Goal: Transaction & Acquisition: Purchase product/service

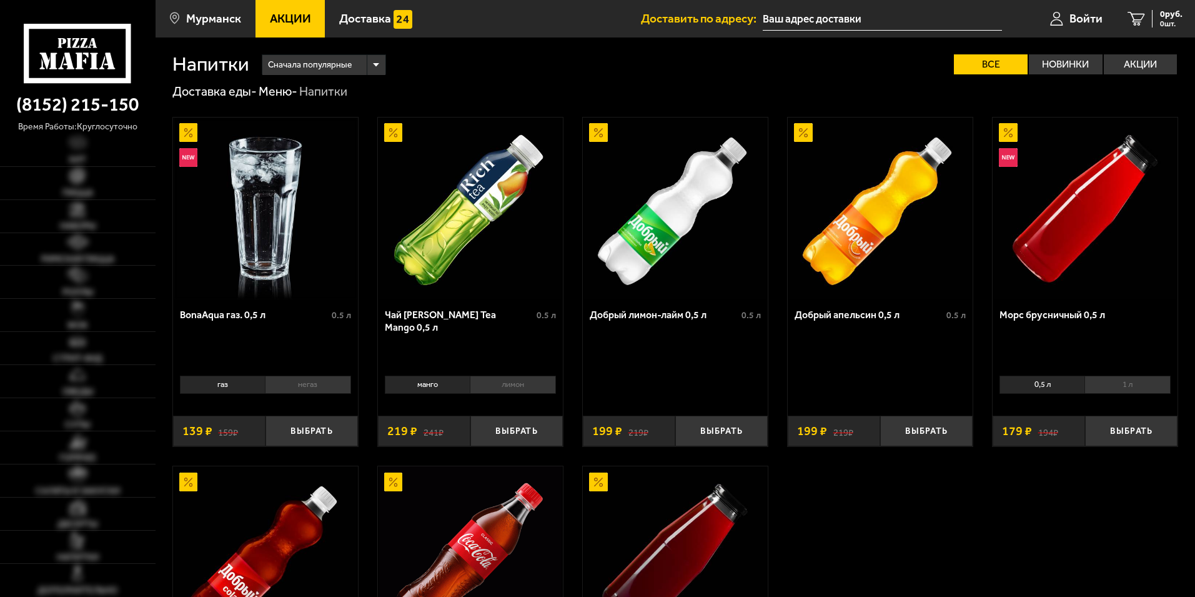
type input "[STREET_ADDRESS][PERSON_NAME]"
click at [511, 51] on div "Напитки Сначала популярные Все Новинки Акции Пожелания Напитки" at bounding box center [675, 55] width 1007 height 37
click at [91, 184] on link "Пицца" at bounding box center [78, 183] width 156 height 32
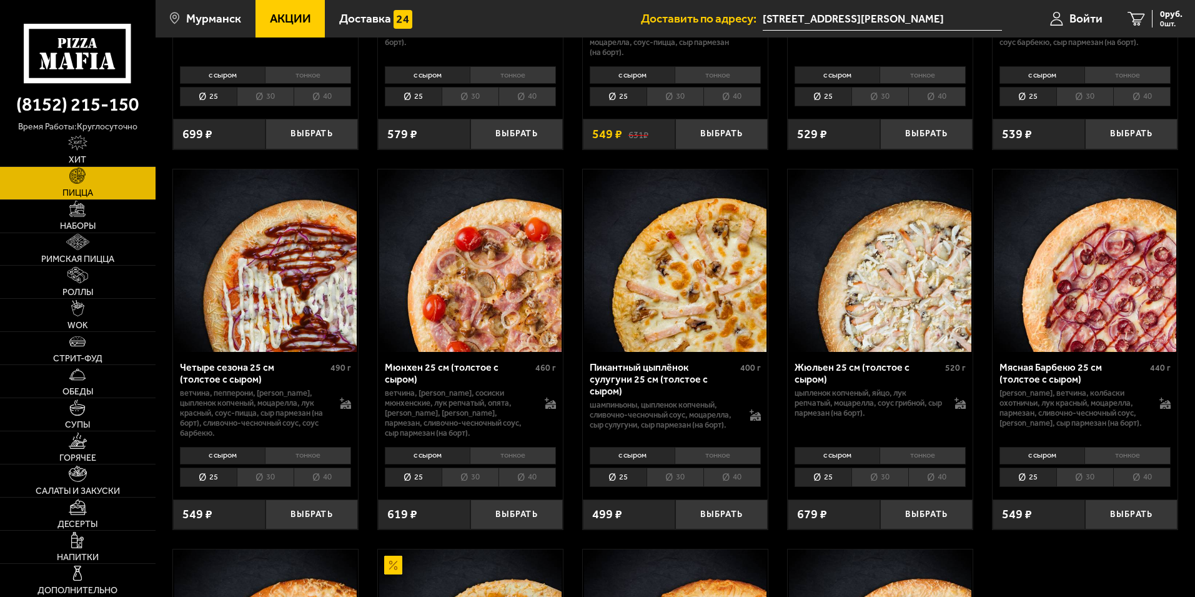
scroll to position [1625, 0]
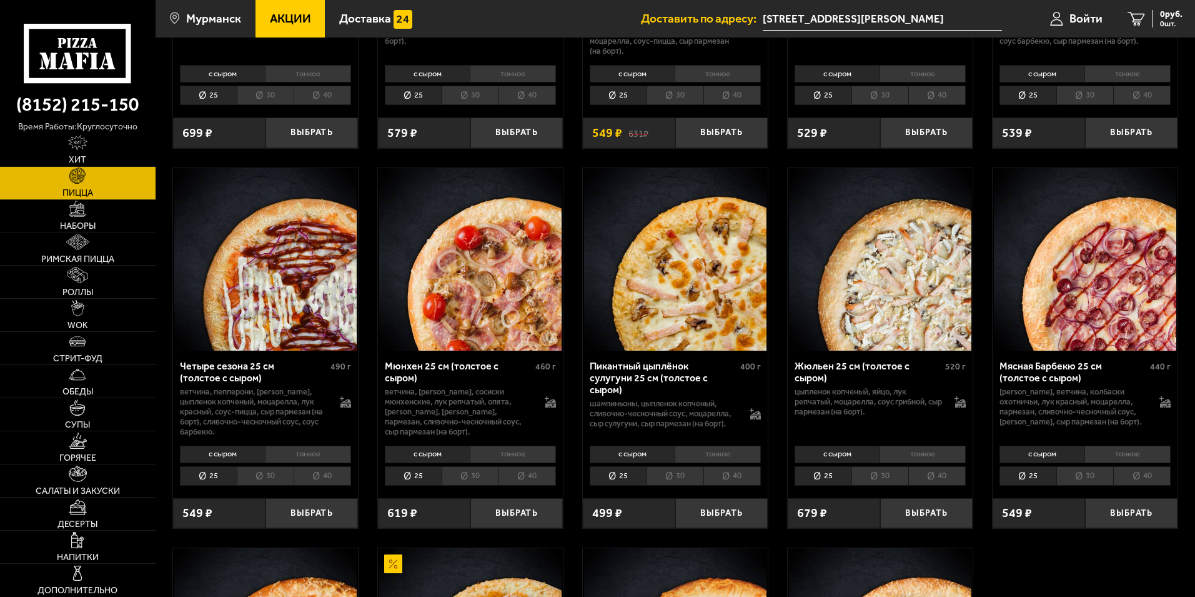
click at [1038, 462] on li "с сыром" at bounding box center [1043, 454] width 86 height 17
click at [1135, 526] on button "Выбрать" at bounding box center [1131, 513] width 92 height 31
click at [104, 444] on link "Горячее" at bounding box center [78, 447] width 156 height 32
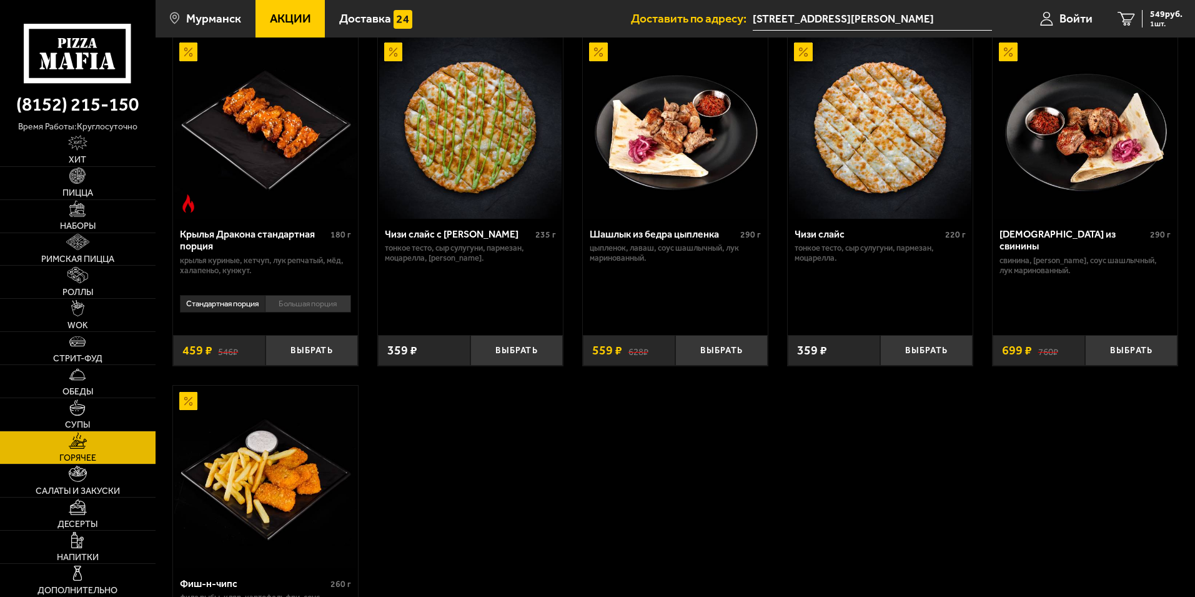
scroll to position [750, 0]
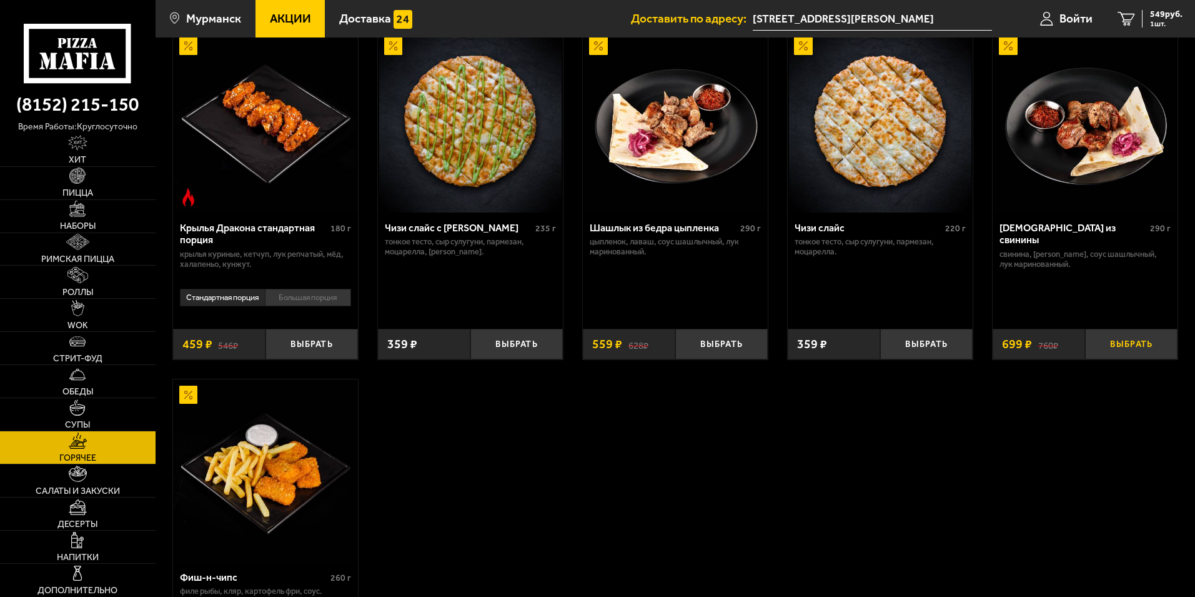
click at [1132, 354] on button "Выбрать" at bounding box center [1131, 344] width 92 height 31
click at [84, 548] on link "Напитки" at bounding box center [78, 547] width 156 height 32
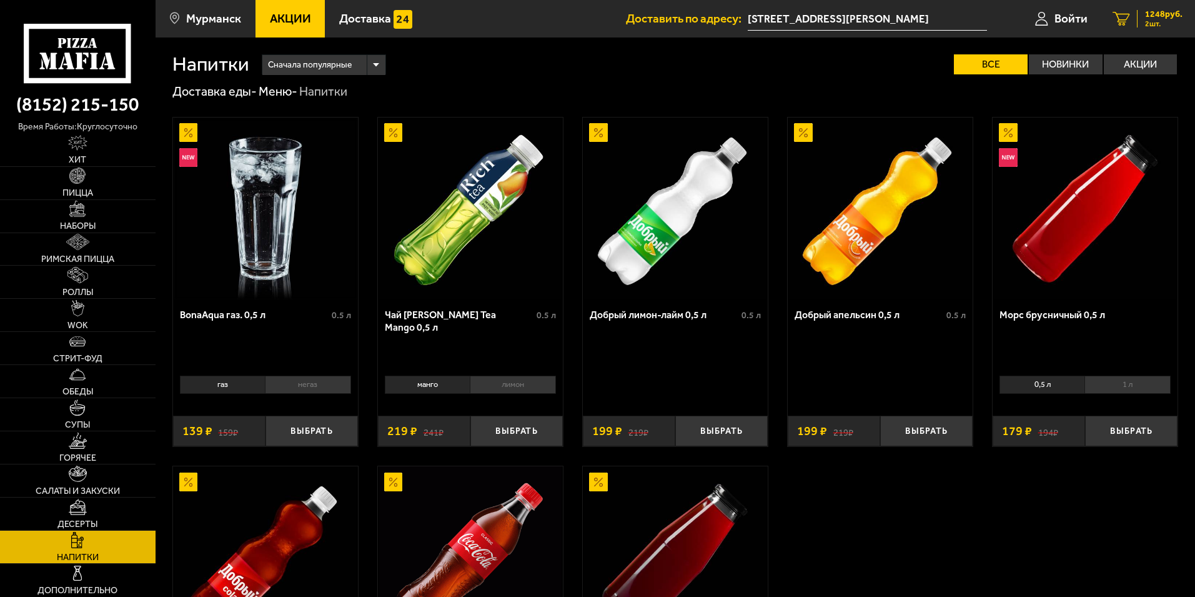
click at [1167, 16] on span "1248 руб." at bounding box center [1163, 14] width 37 height 9
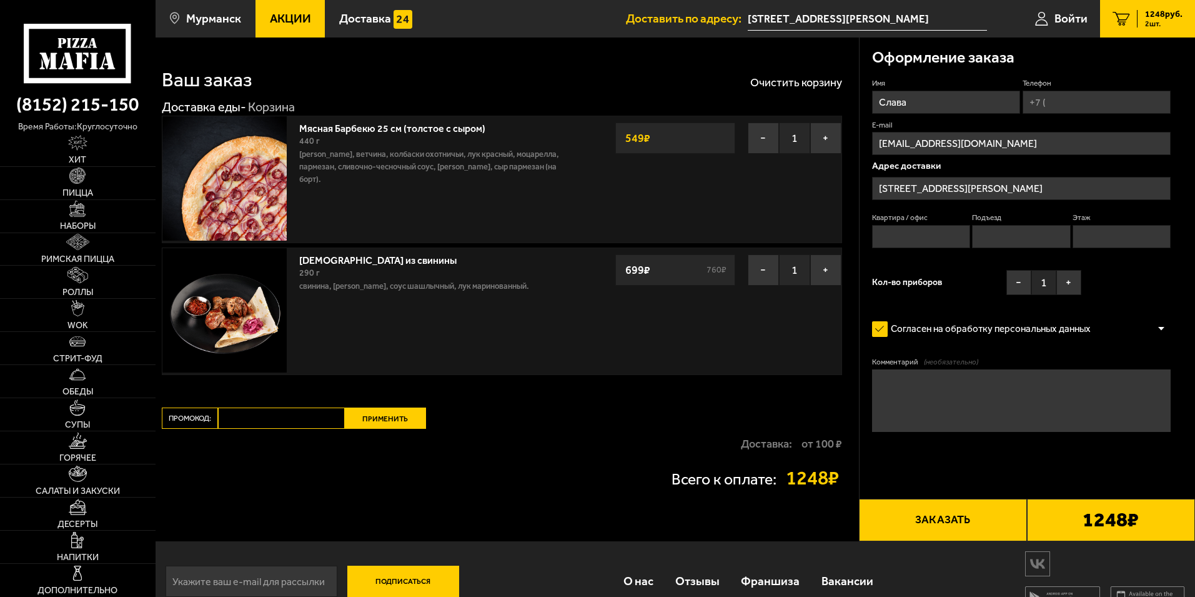
click at [1070, 102] on input "Телефон" at bounding box center [1097, 102] width 148 height 23
type input "[PHONE_NUMBER]"
click at [927, 231] on input "Квартира / офис" at bounding box center [921, 236] width 98 height 23
type input "20"
click at [1002, 230] on input "Подъезд" at bounding box center [1021, 236] width 98 height 23
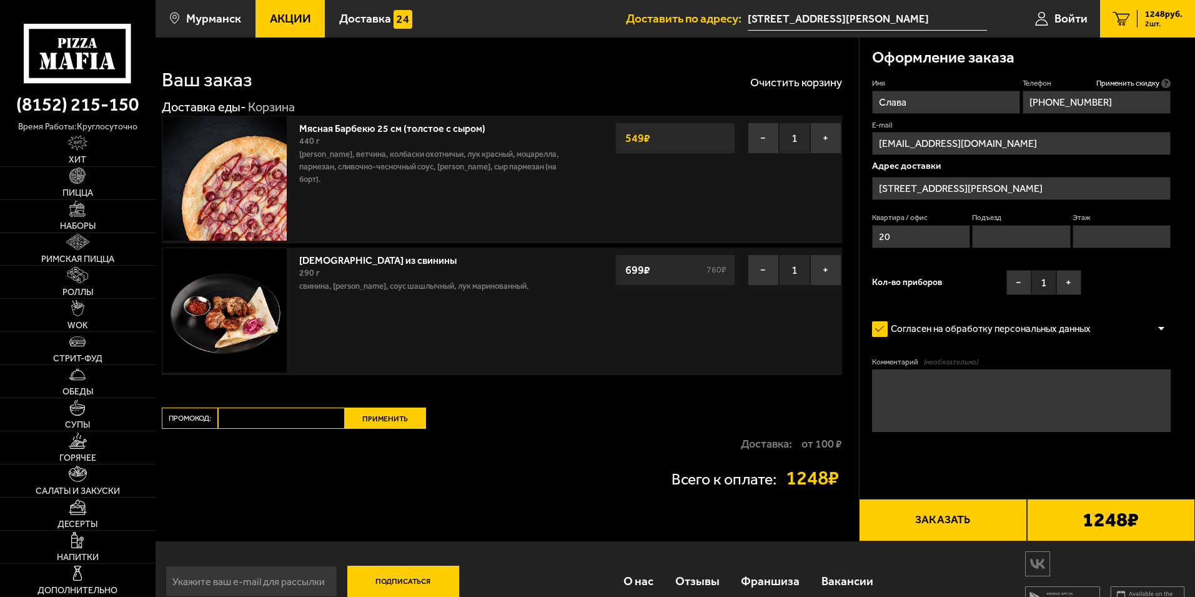
type input "2"
click at [1103, 231] on input "Этаж" at bounding box center [1122, 236] width 98 height 23
type input "5"
click at [958, 518] on button "Заказать" at bounding box center [943, 520] width 168 height 42
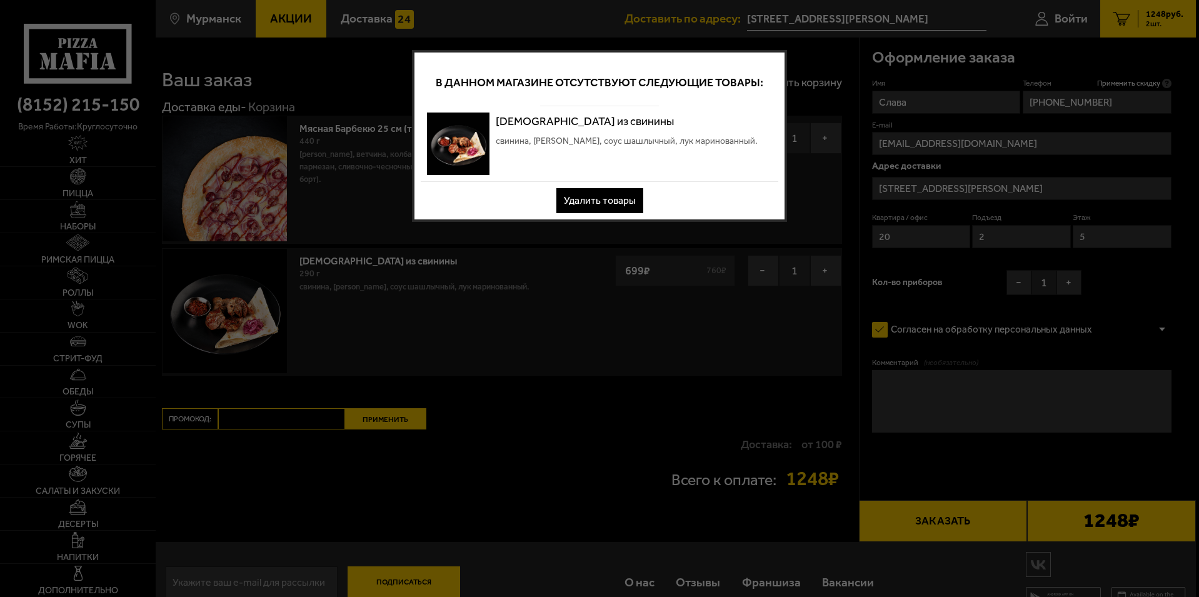
drag, startPoint x: 603, startPoint y: 204, endPoint x: 606, endPoint y: 213, distance: 9.9
click at [602, 203] on button "Удалить товары" at bounding box center [599, 200] width 87 height 25
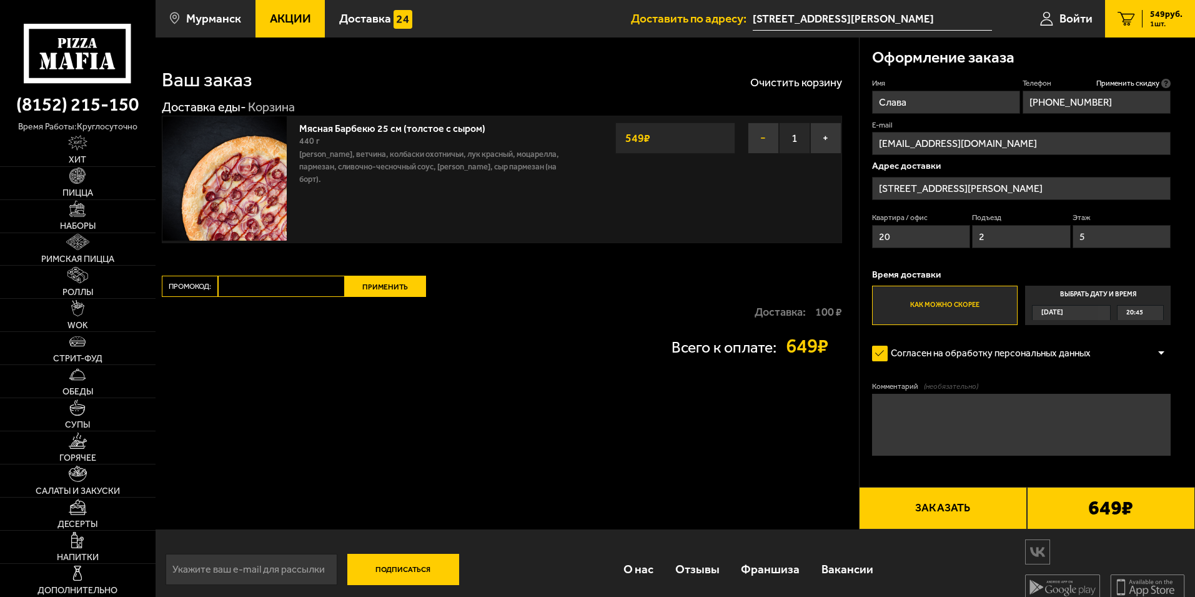
click at [767, 139] on button "−" at bounding box center [763, 137] width 31 height 31
